Goal: Information Seeking & Learning: Learn about a topic

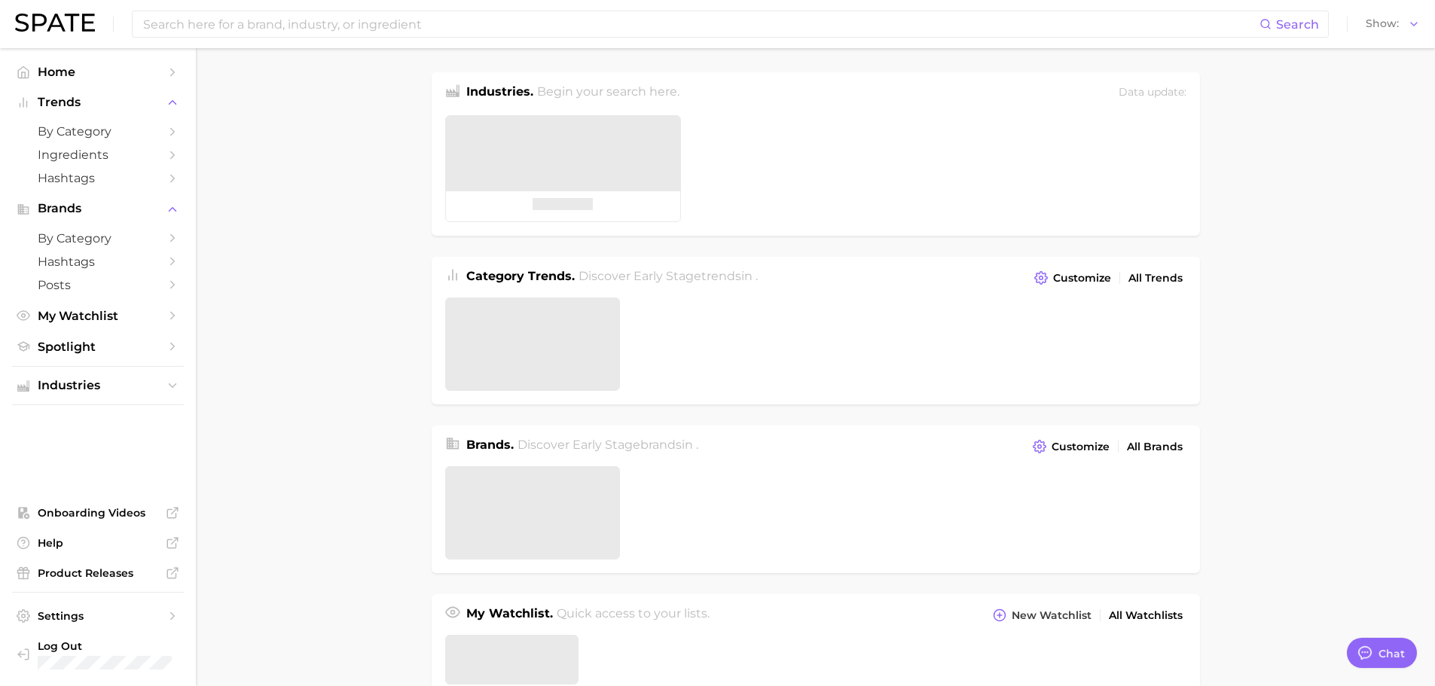
type textarea "x"
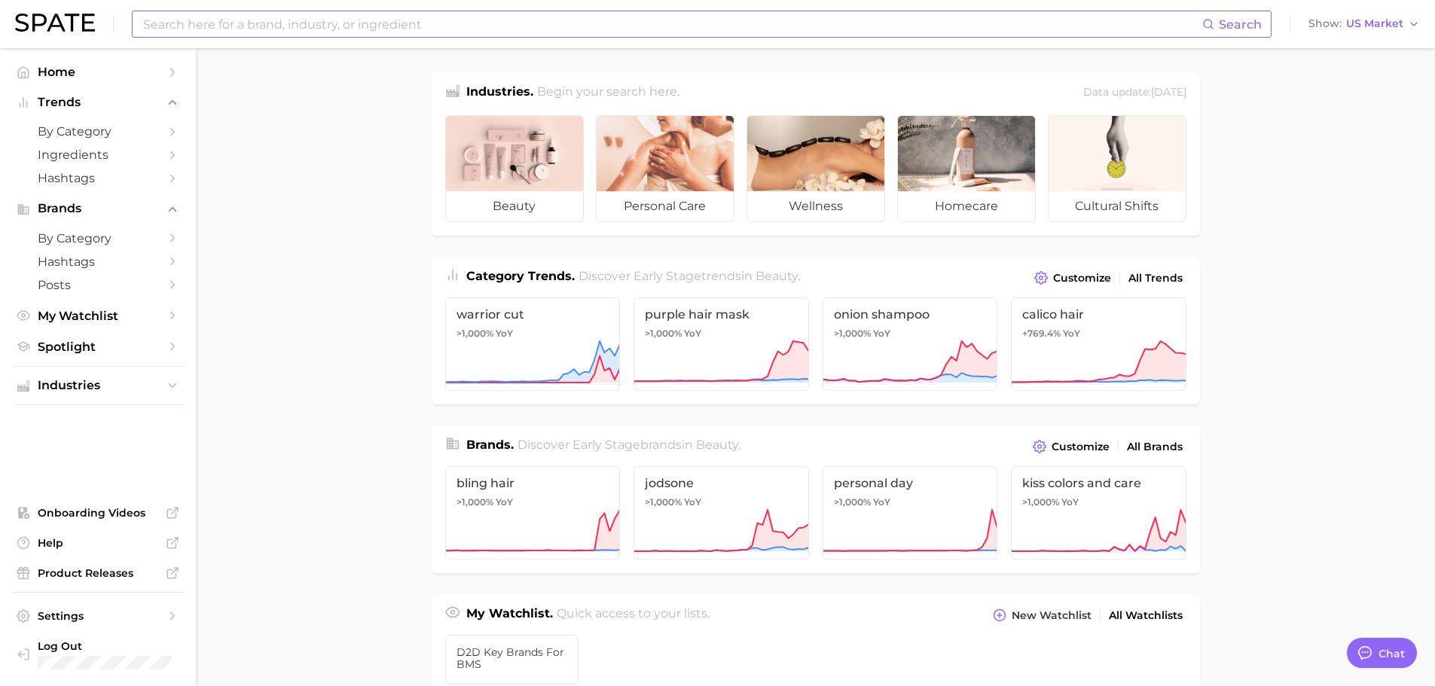
click at [560, 29] on input at bounding box center [672, 24] width 1061 height 26
type input "clean beauty"
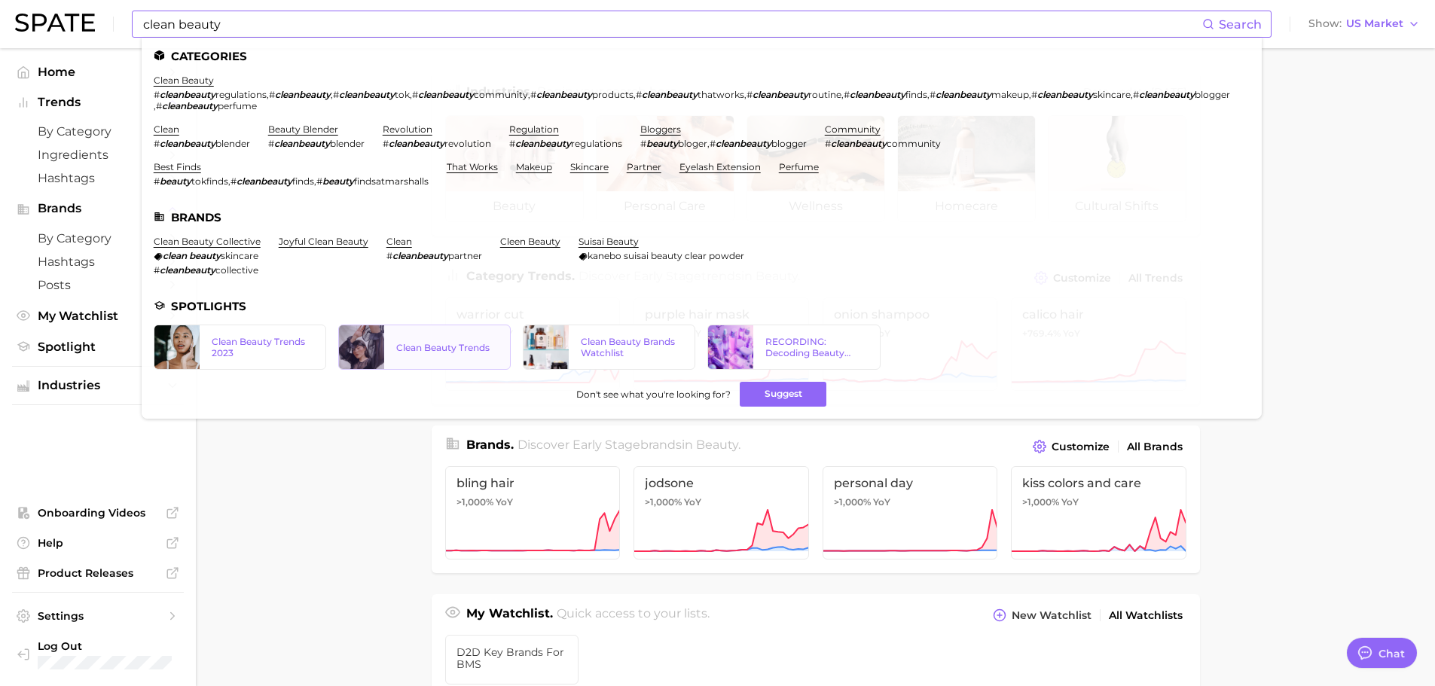
click at [441, 342] on div "Clean Beauty Trends" at bounding box center [447, 347] width 102 height 11
click at [591, 163] on link "skincare" at bounding box center [589, 166] width 38 height 11
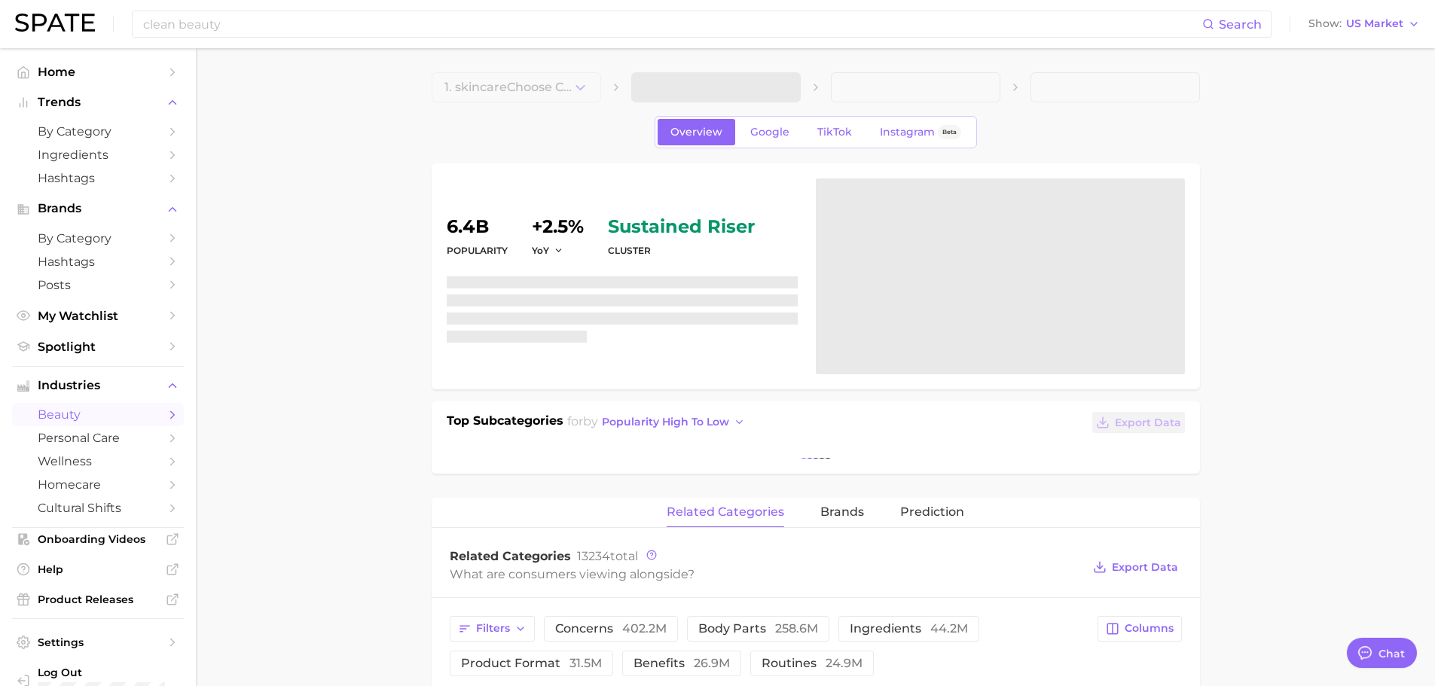
type textarea "x"
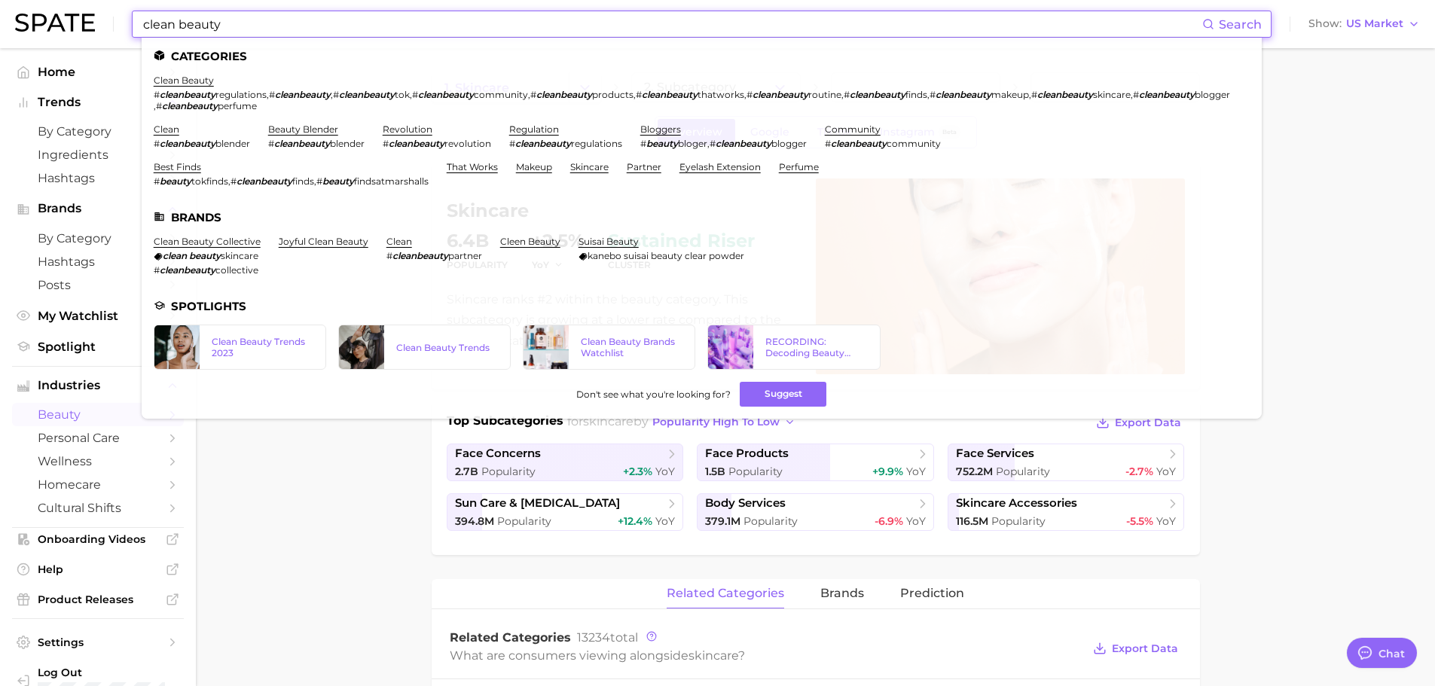
click at [249, 22] on input "clean beauty" at bounding box center [672, 24] width 1061 height 26
click at [1225, 23] on span "Search" at bounding box center [1240, 24] width 43 height 14
click at [1211, 25] on icon at bounding box center [1208, 24] width 12 height 12
click at [514, 237] on link "cleen beauty" at bounding box center [530, 241] width 60 height 11
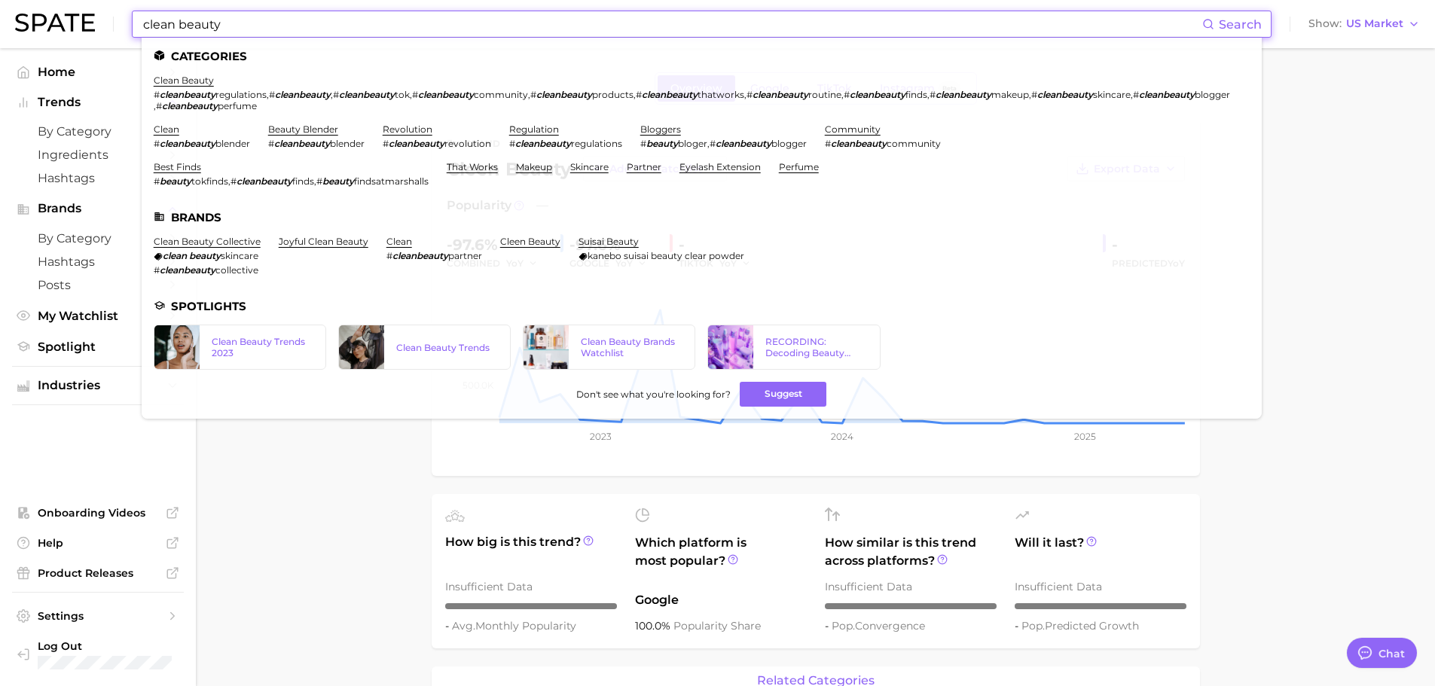
click at [238, 26] on input "clean beauty" at bounding box center [672, 24] width 1061 height 26
click at [603, 166] on link "skincare" at bounding box center [589, 166] width 38 height 11
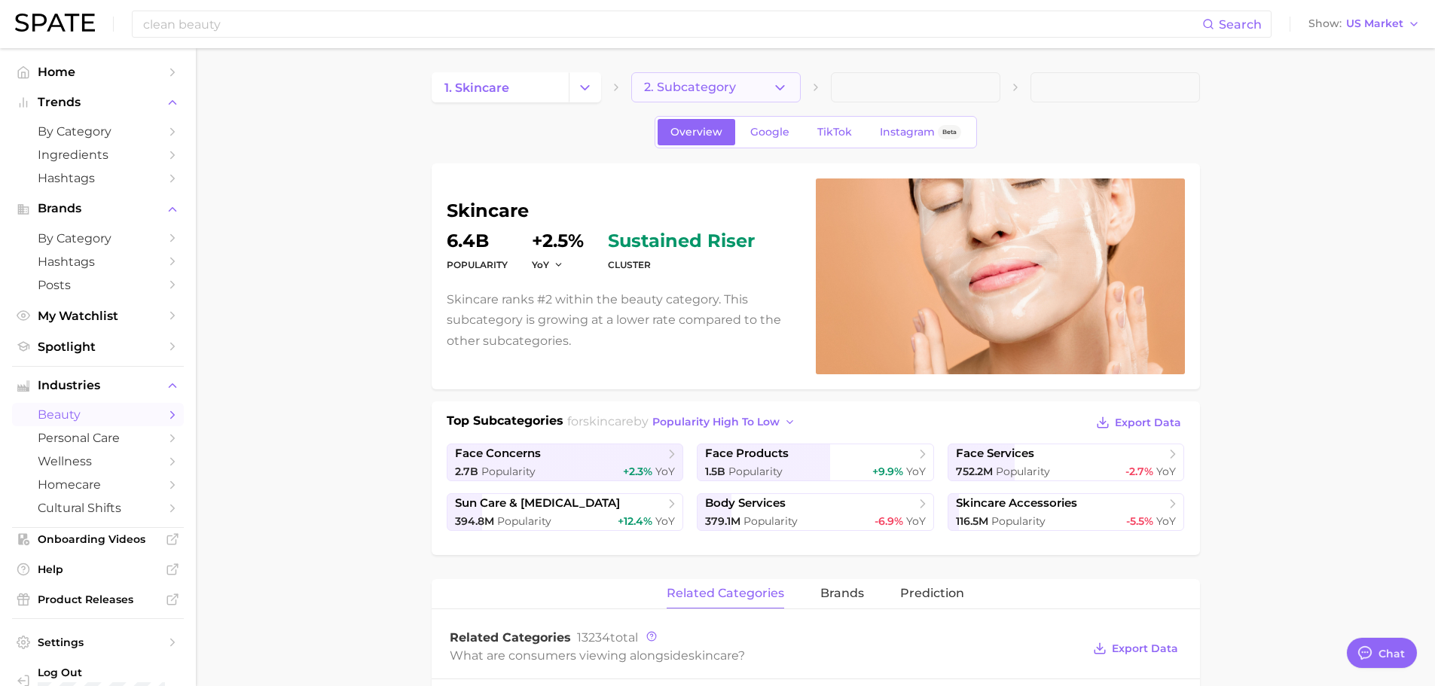
click at [787, 90] on icon "button" at bounding box center [780, 88] width 16 height 16
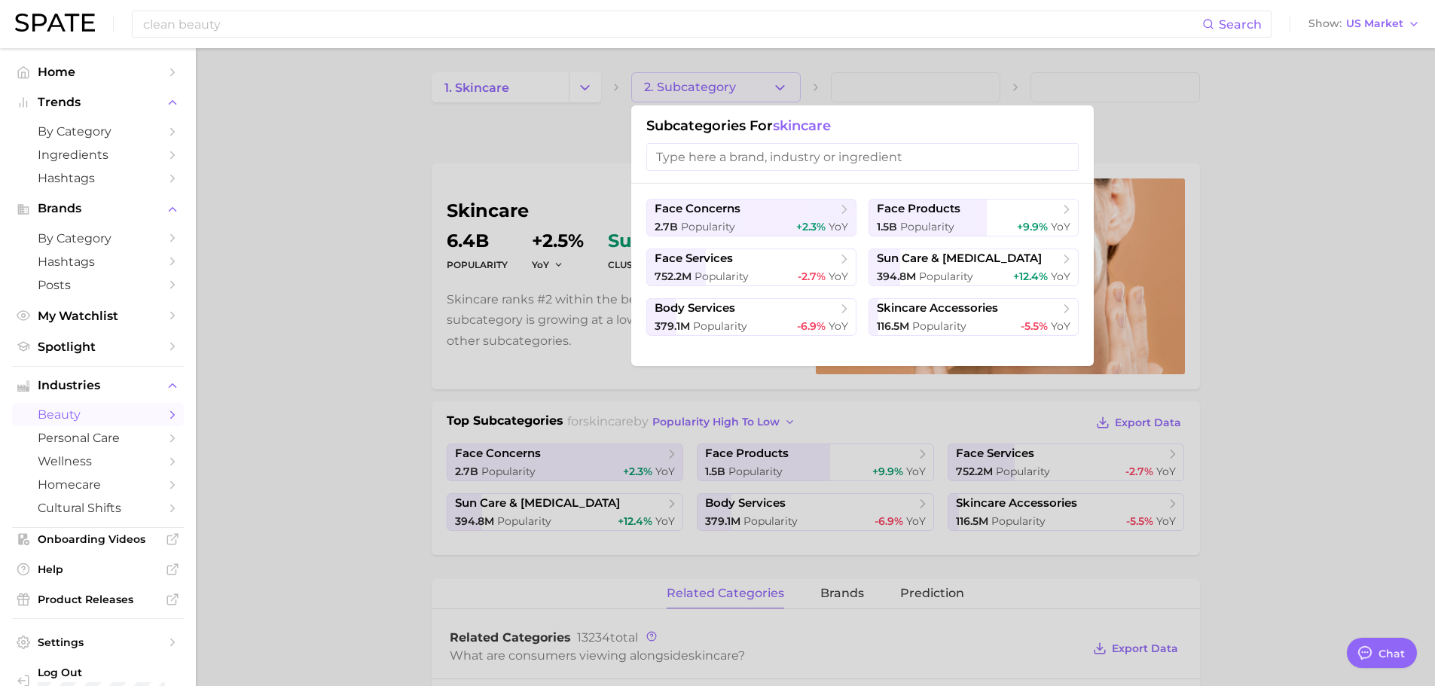
click at [771, 156] on input "search" at bounding box center [862, 157] width 432 height 28
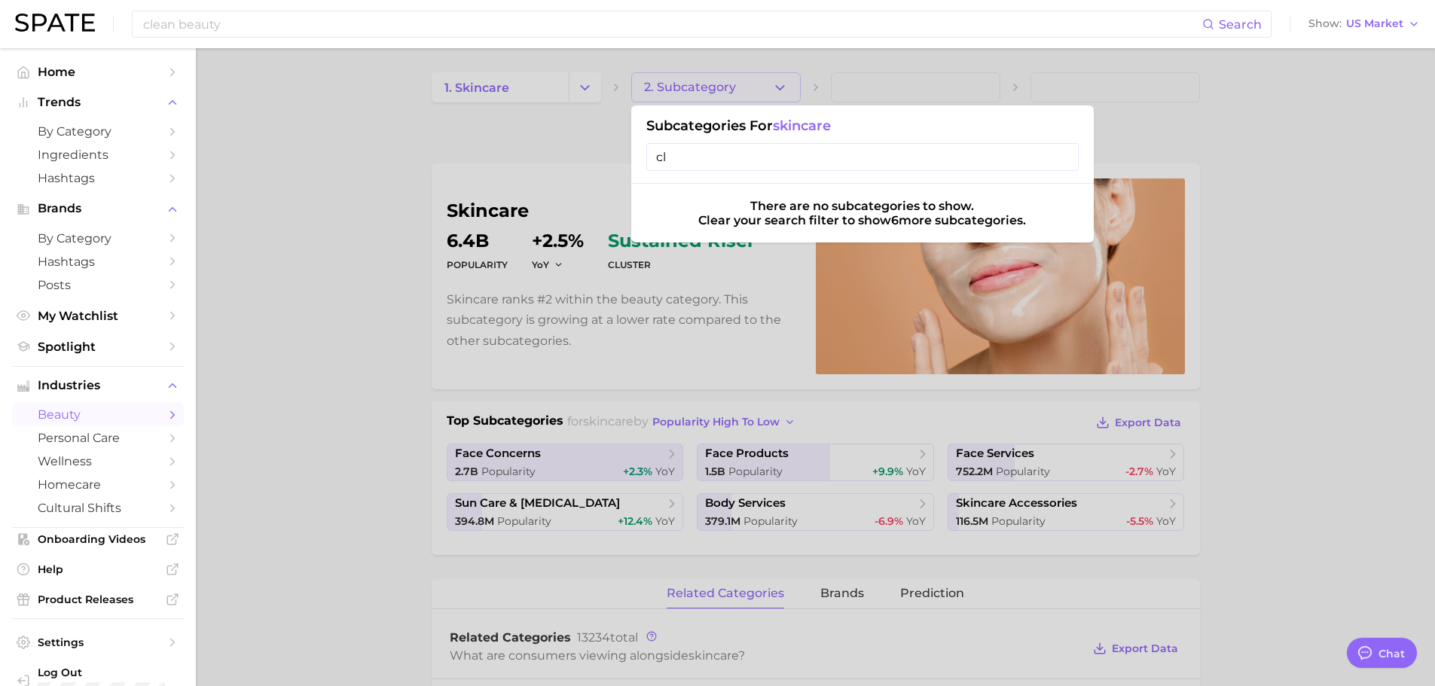
type input "c"
type input "n"
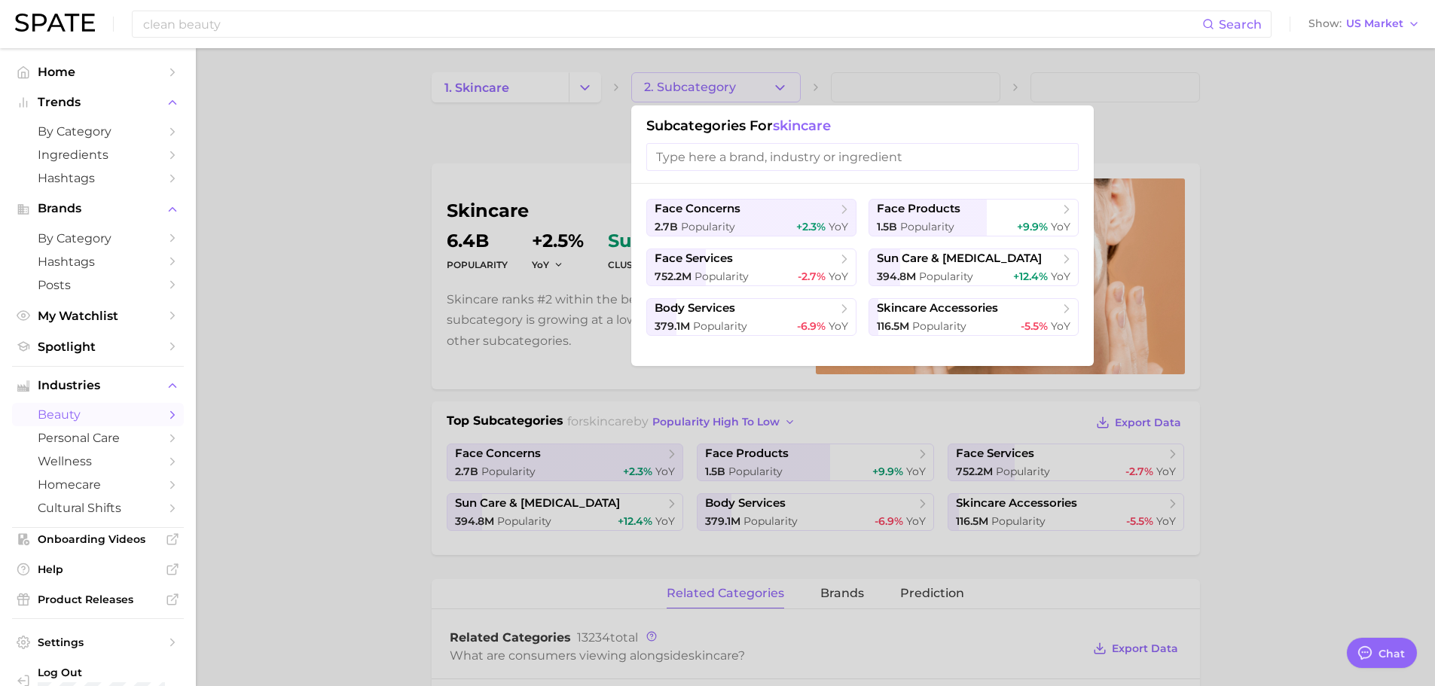
click at [434, 440] on div at bounding box center [717, 343] width 1435 height 686
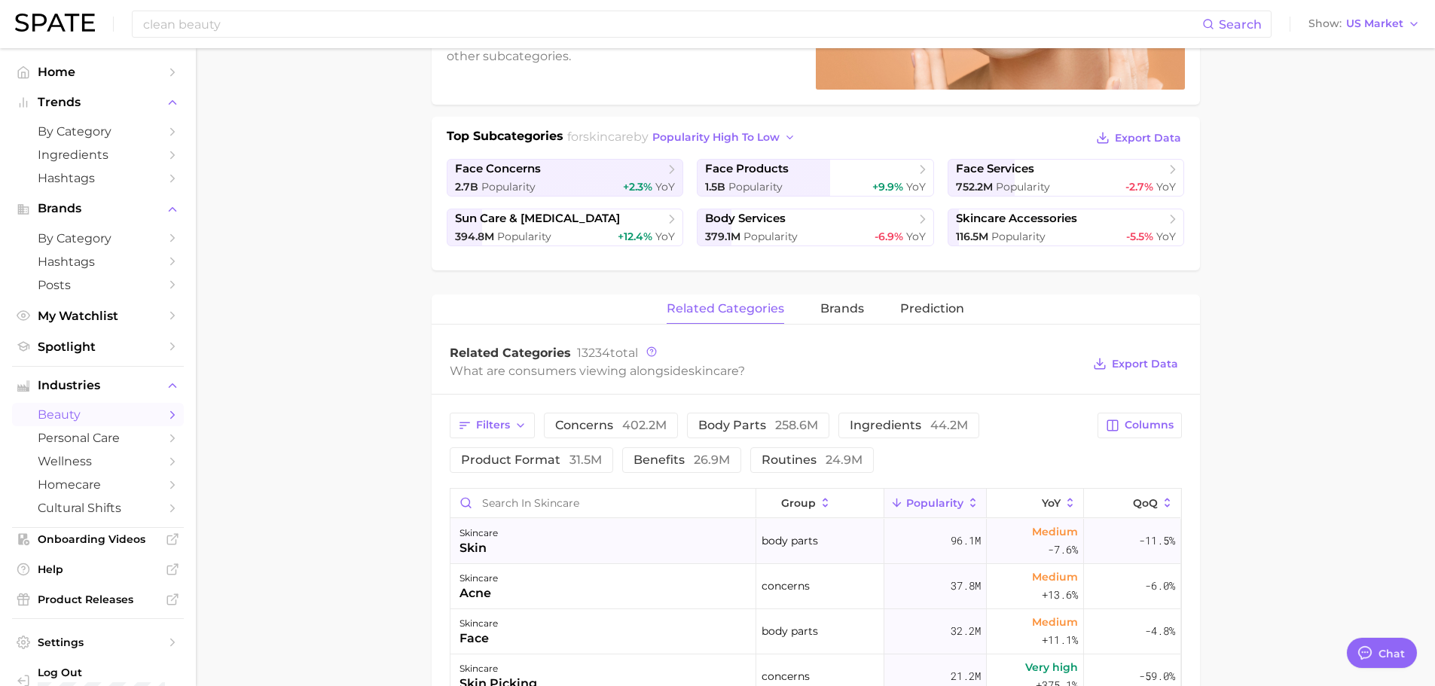
scroll to position [301, 0]
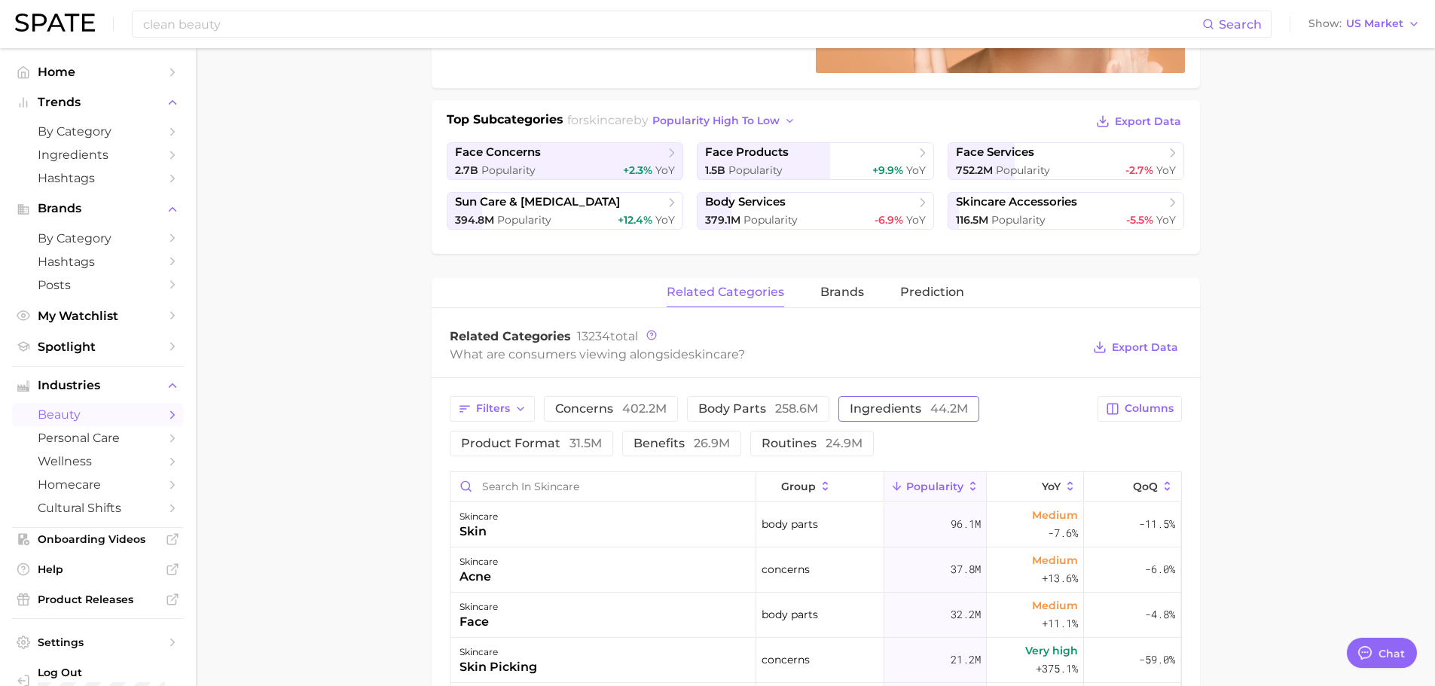
click at [895, 417] on button "ingredients 44.2m" at bounding box center [908, 409] width 141 height 26
